Goal: Check status: Check status

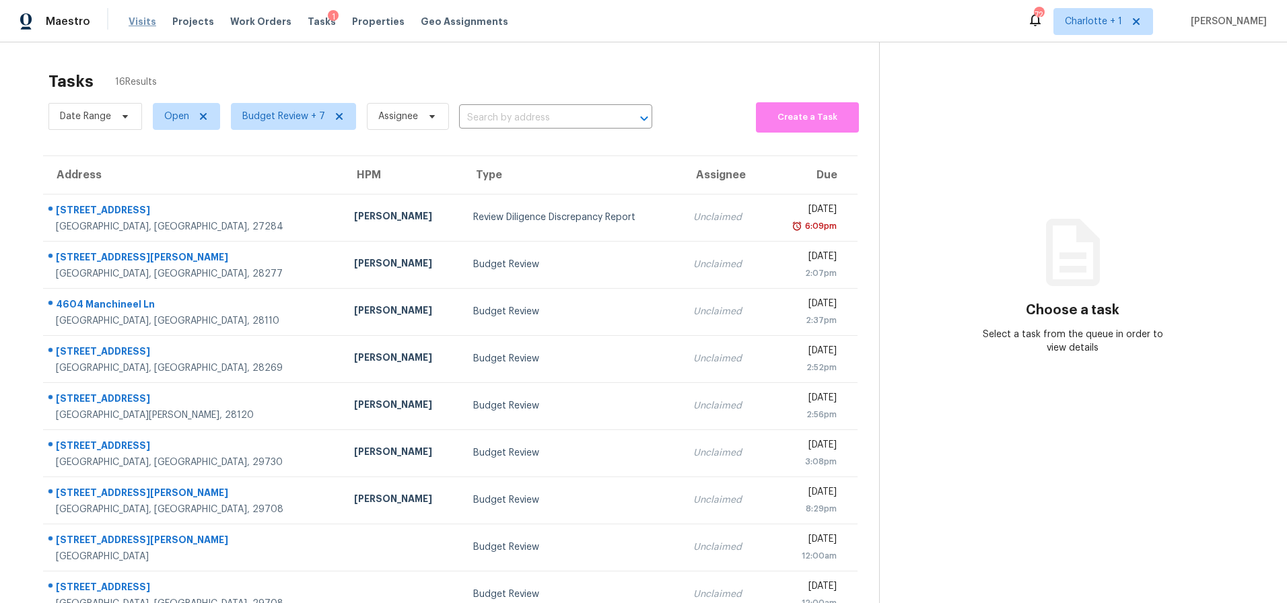
click at [141, 20] on span "Visits" at bounding box center [143, 21] width 28 height 13
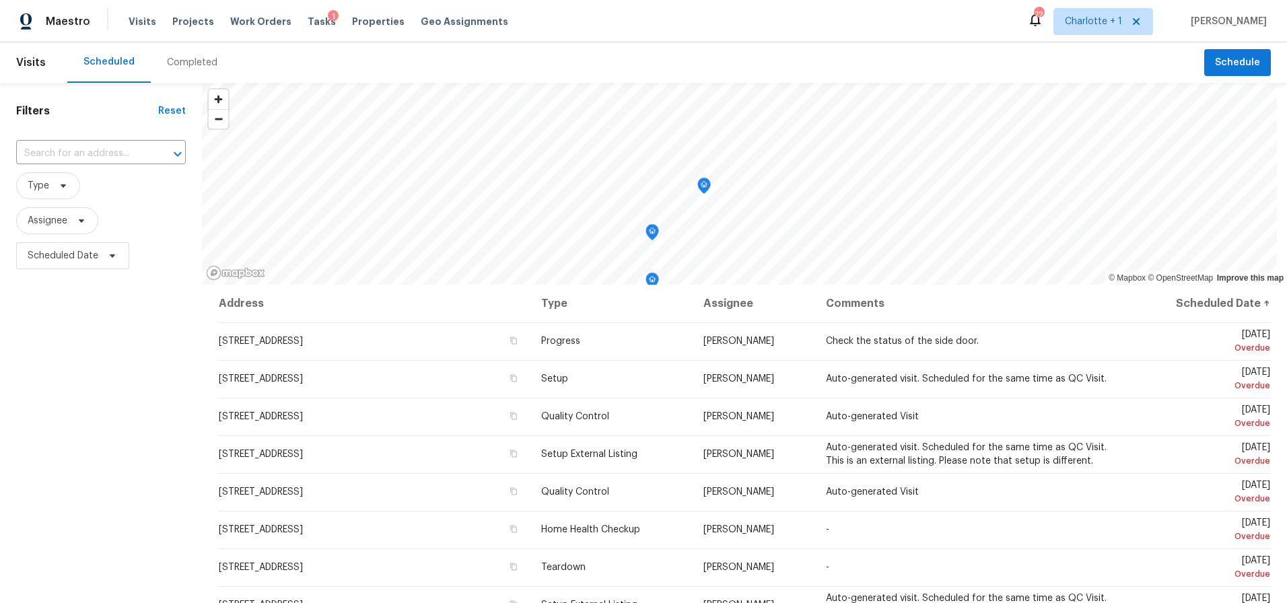
click at [197, 73] on div "Completed" at bounding box center [192, 62] width 83 height 40
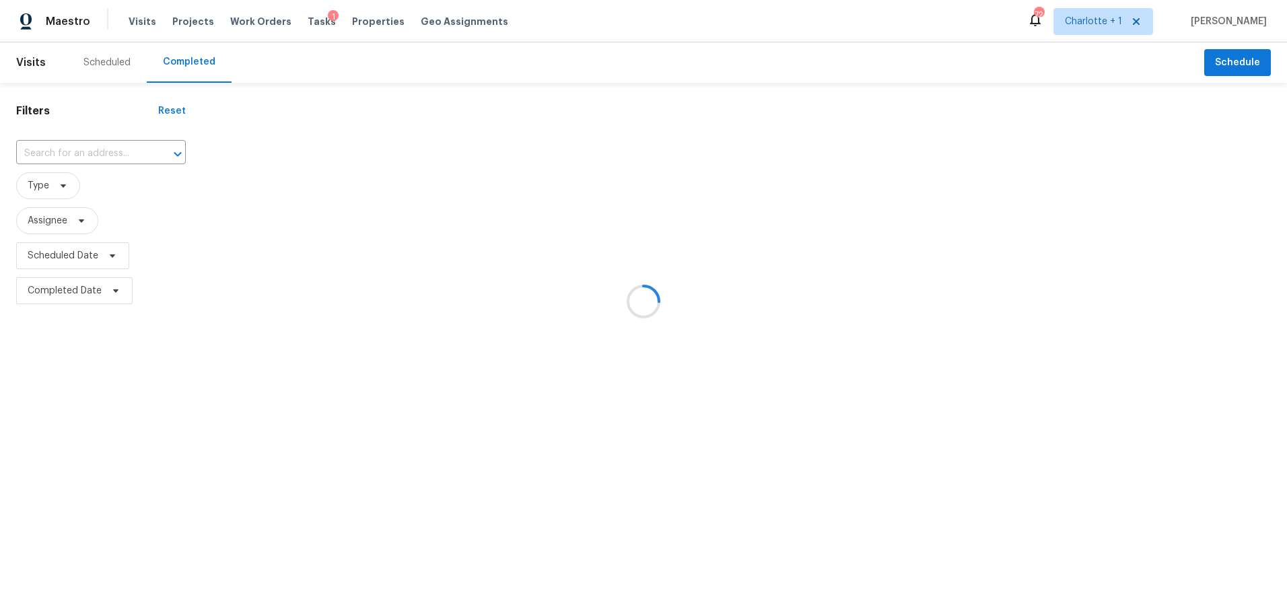
click at [63, 151] on div at bounding box center [643, 301] width 1287 height 603
click at [75, 137] on div at bounding box center [643, 301] width 1287 height 603
click at [59, 186] on div at bounding box center [643, 301] width 1287 height 603
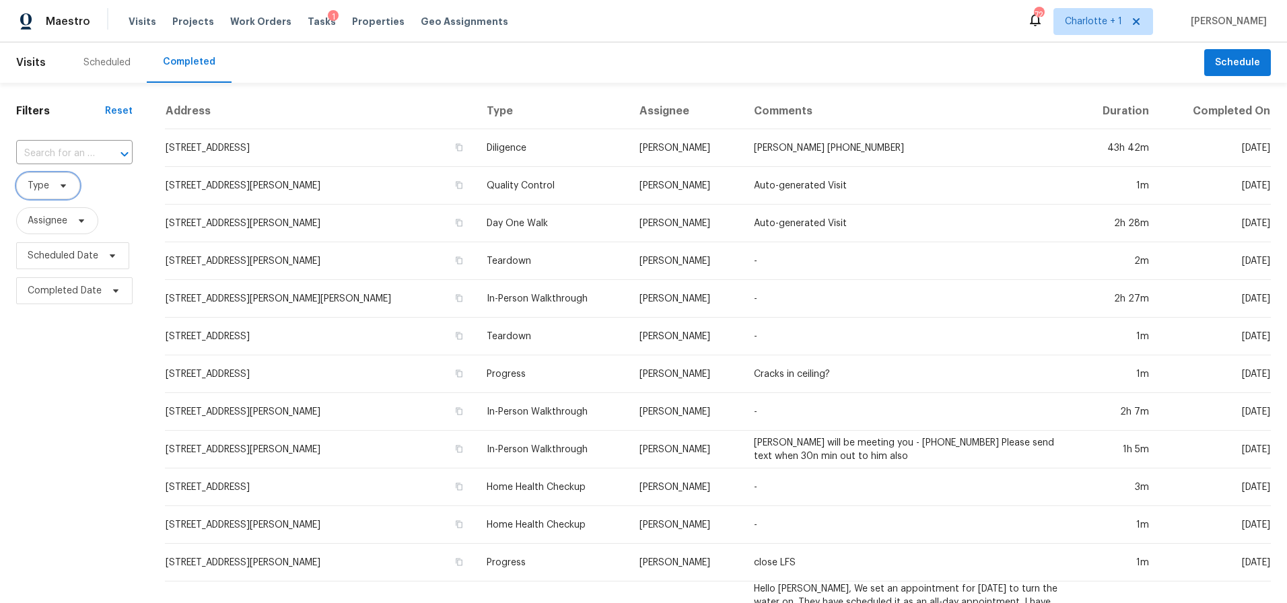
click at [63, 185] on icon at bounding box center [63, 185] width 5 height 3
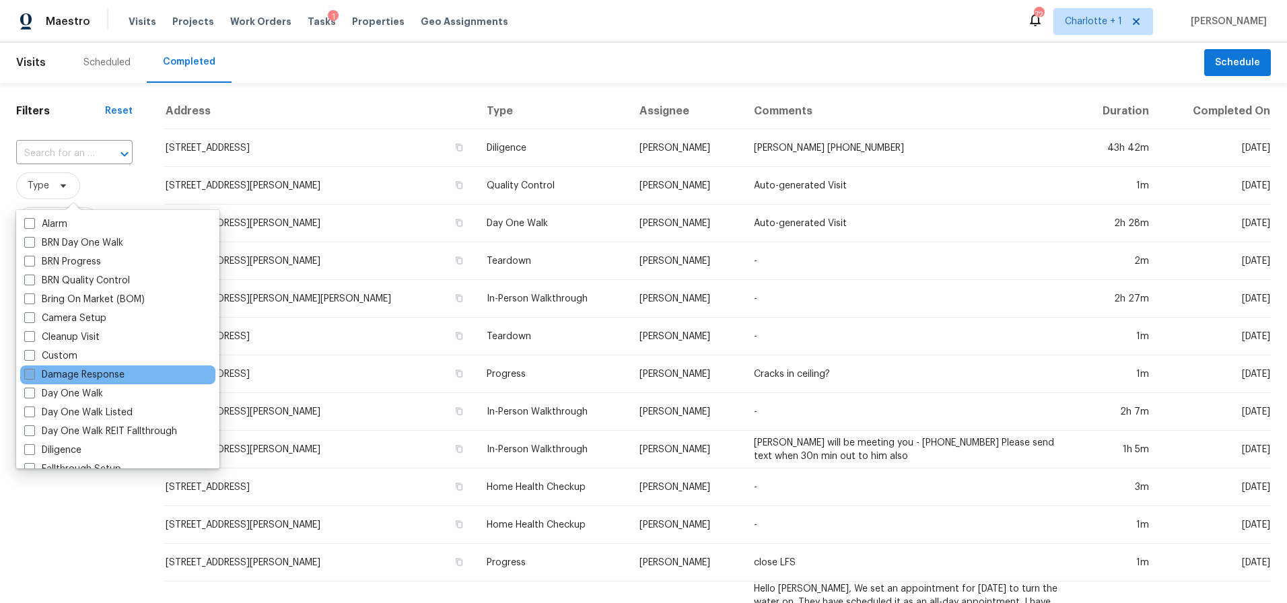
scroll to position [75, 0]
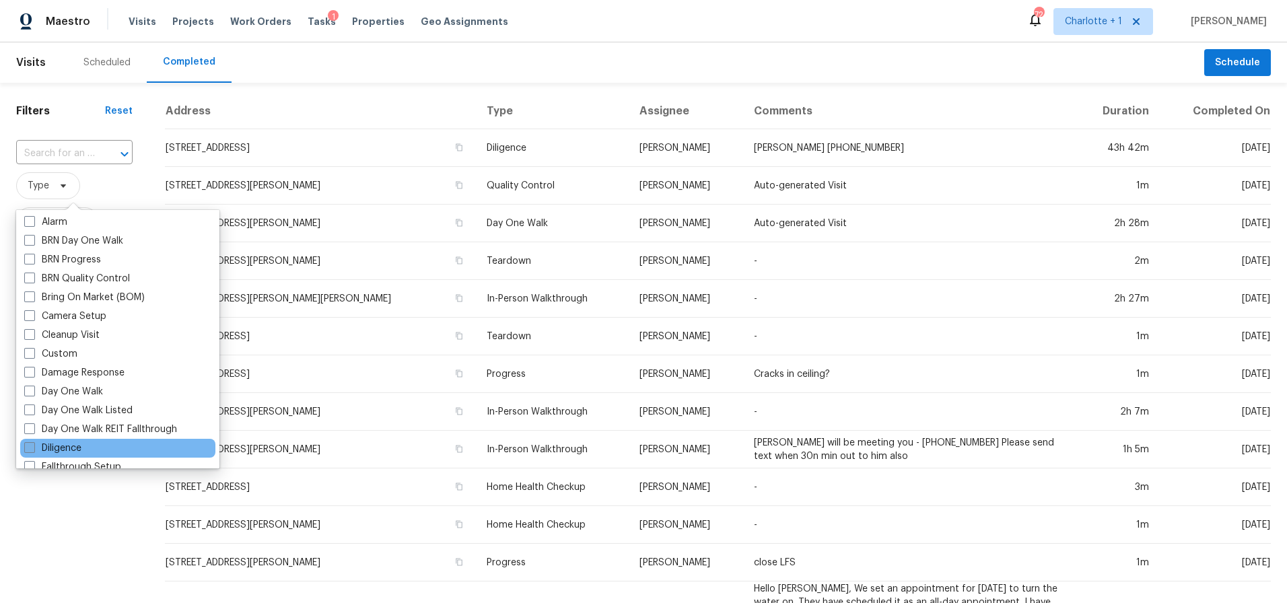
click at [81, 444] on label "Diligence" at bounding box center [52, 447] width 57 height 13
click at [33, 444] on input "Diligence" at bounding box center [28, 445] width 9 height 9
checkbox input "true"
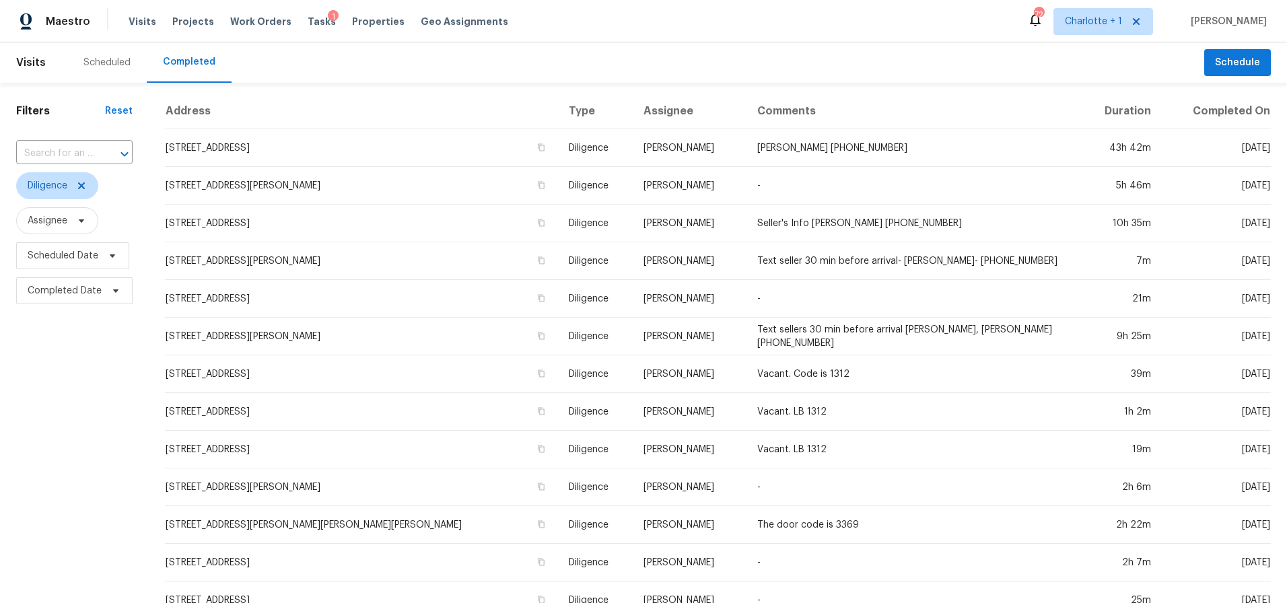
click at [472, 65] on div "Scheduled Completed" at bounding box center [635, 62] width 1137 height 40
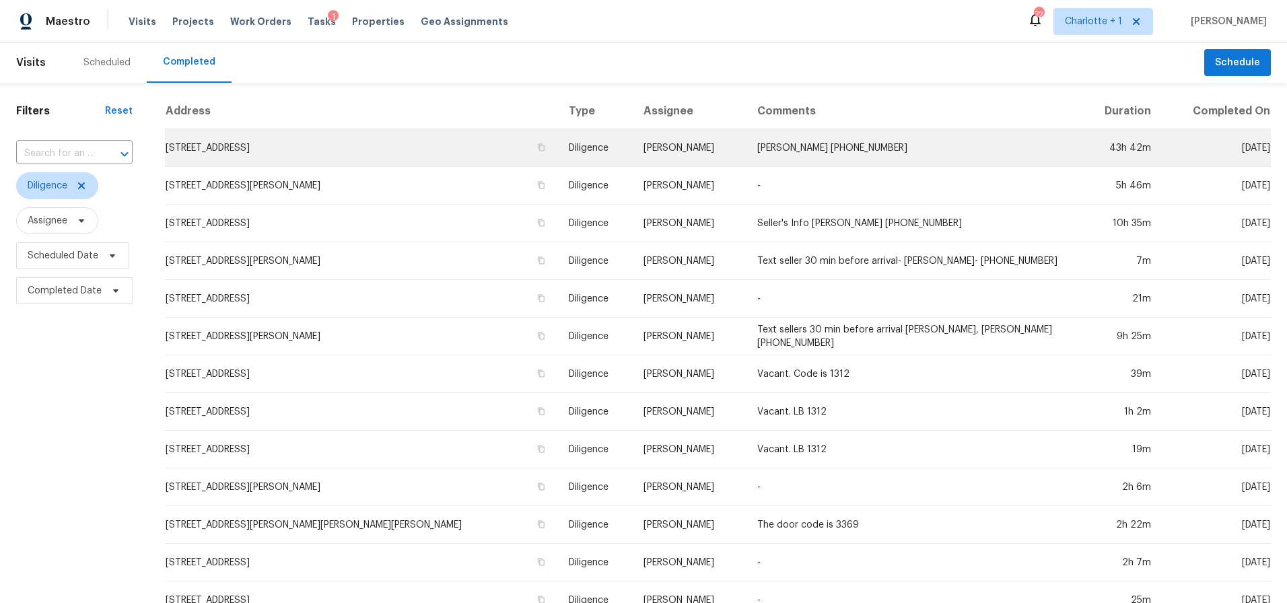
click at [266, 147] on td "[STREET_ADDRESS]" at bounding box center [361, 148] width 393 height 38
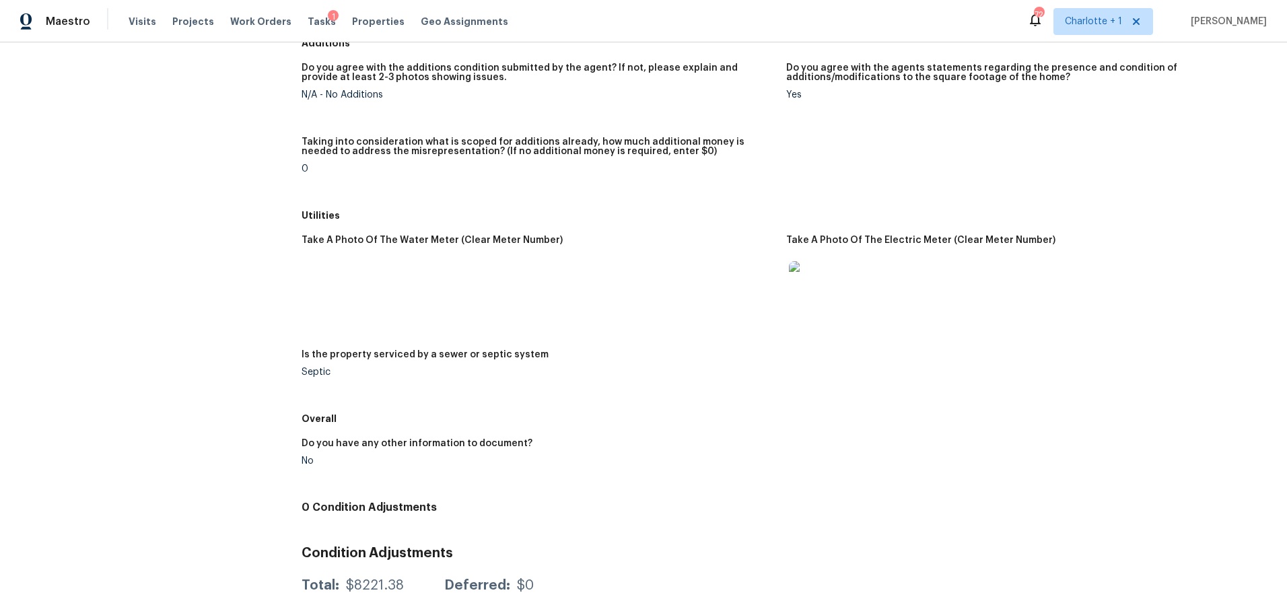
scroll to position [1525, 0]
